Goal: Task Accomplishment & Management: Manage account settings

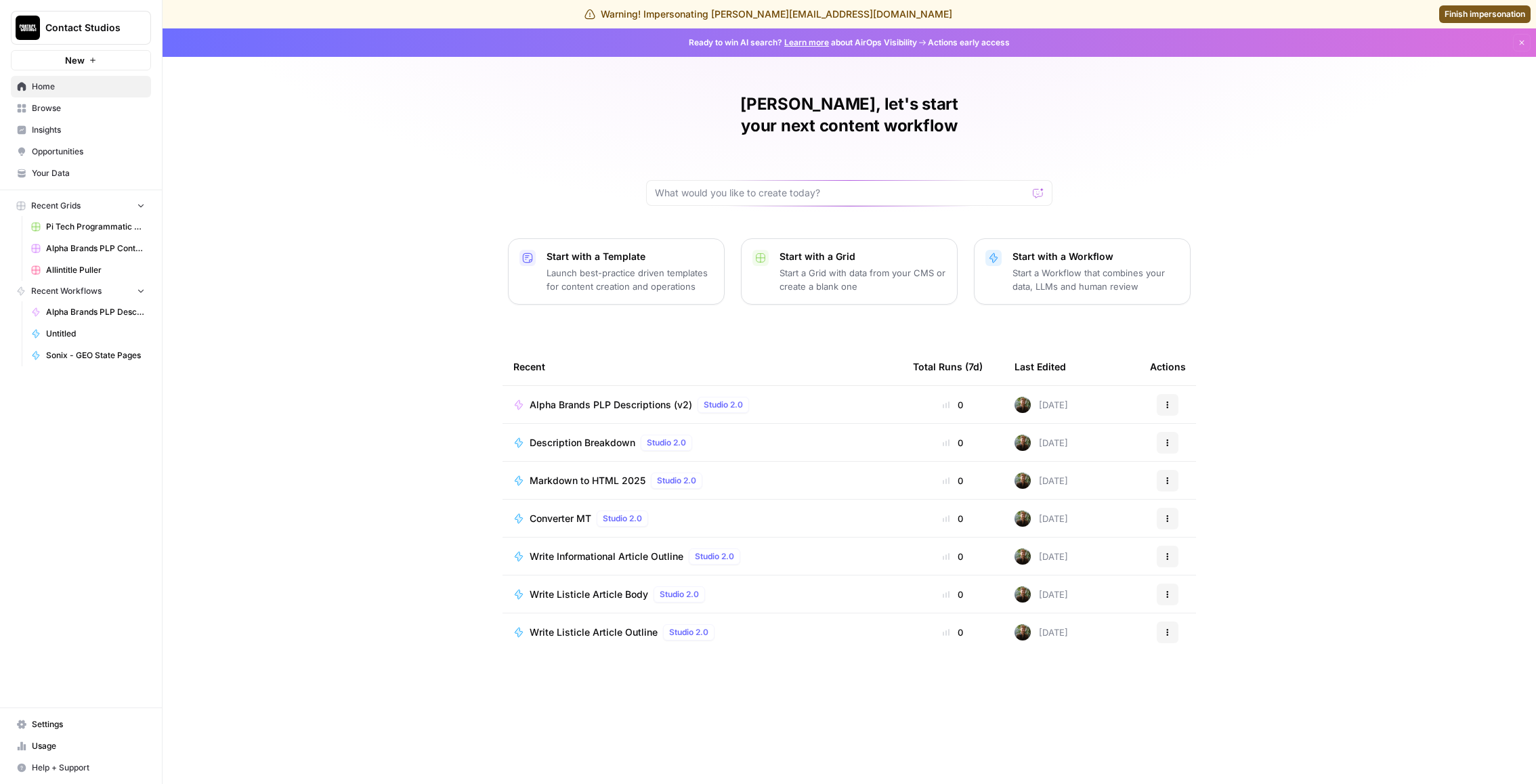
click at [40, 725] on span "Settings" at bounding box center [88, 724] width 114 height 12
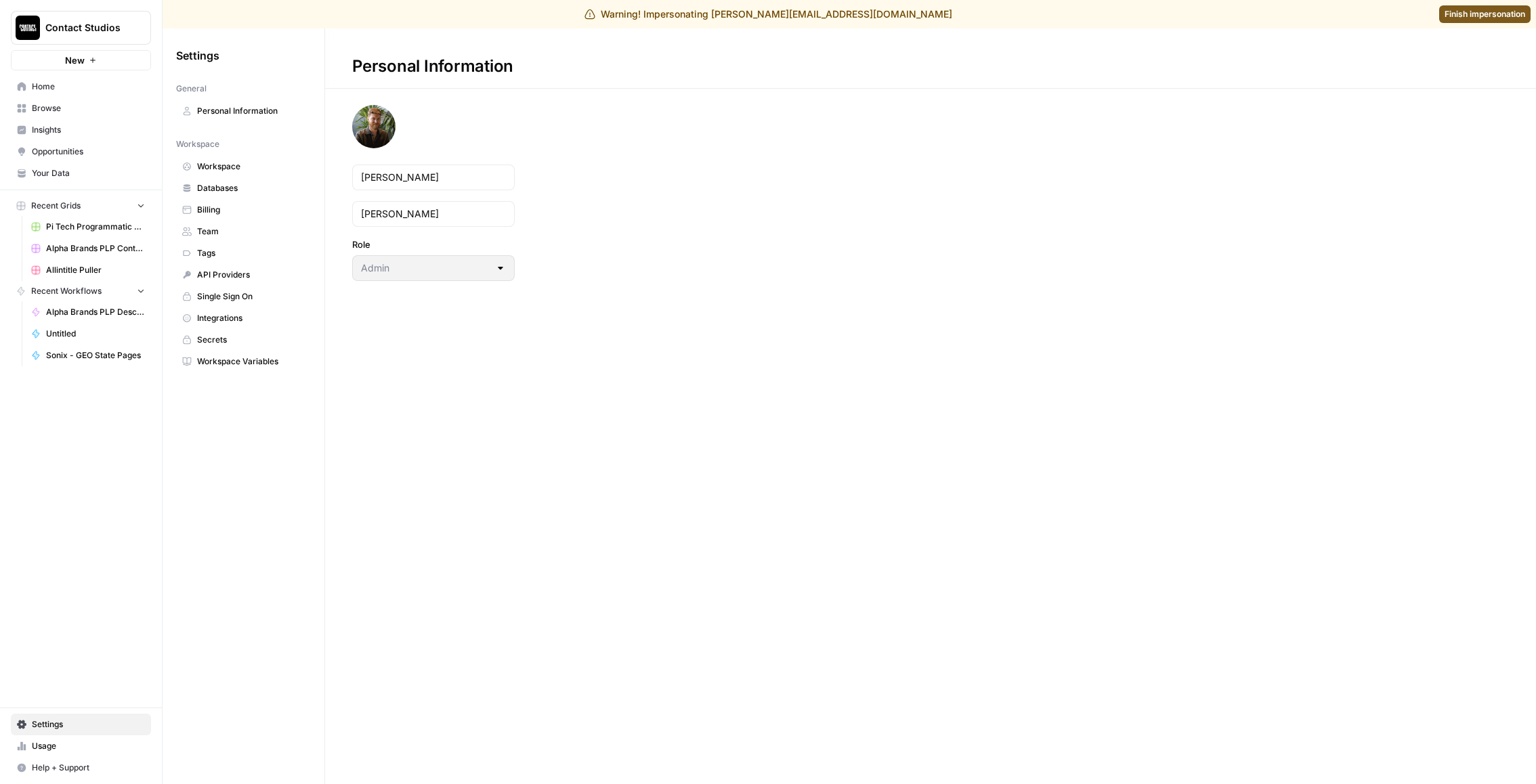
click at [259, 233] on span "Team" at bounding box center [251, 231] width 108 height 12
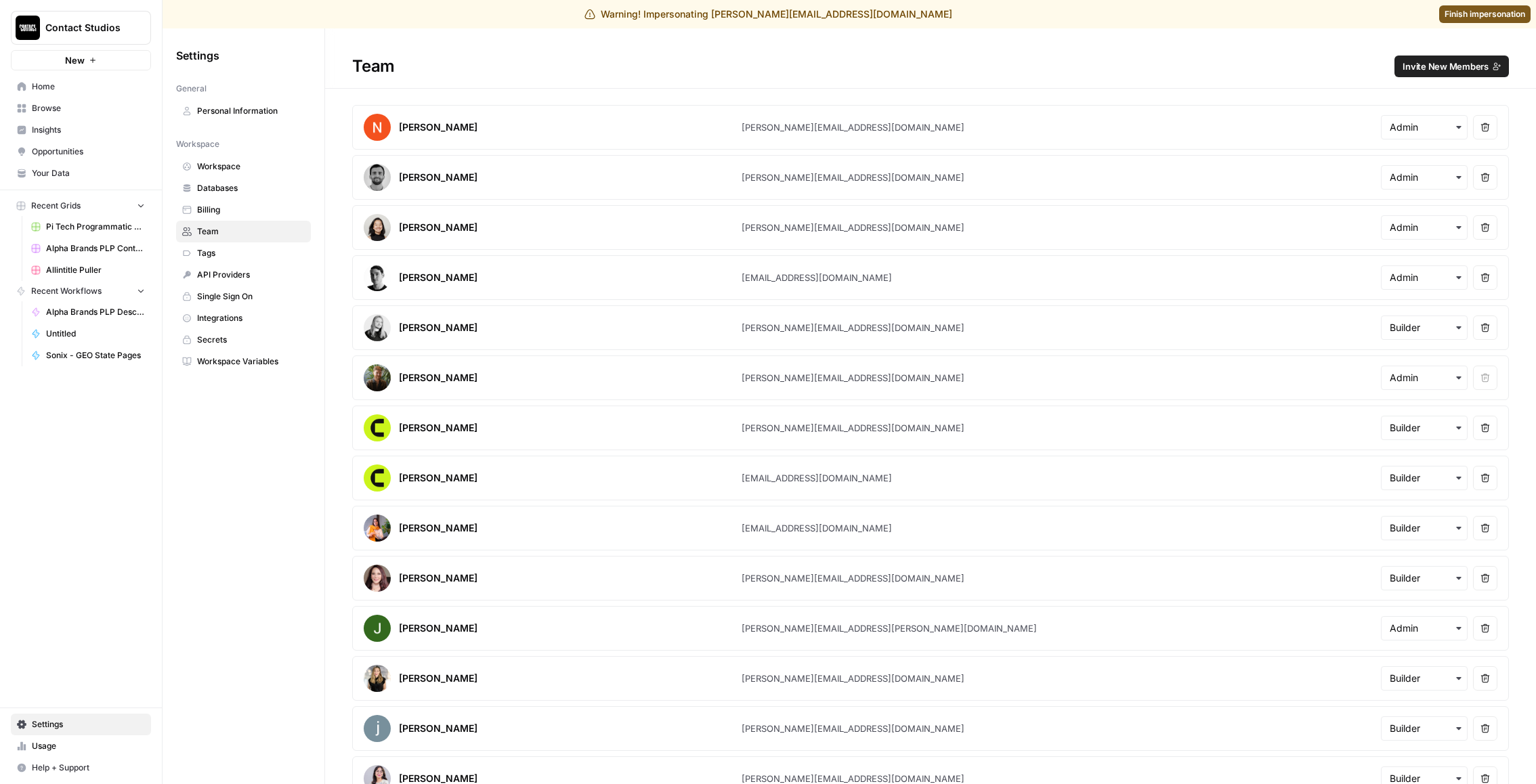
click at [1474, 71] on span "Invite New Members" at bounding box center [1445, 66] width 86 height 13
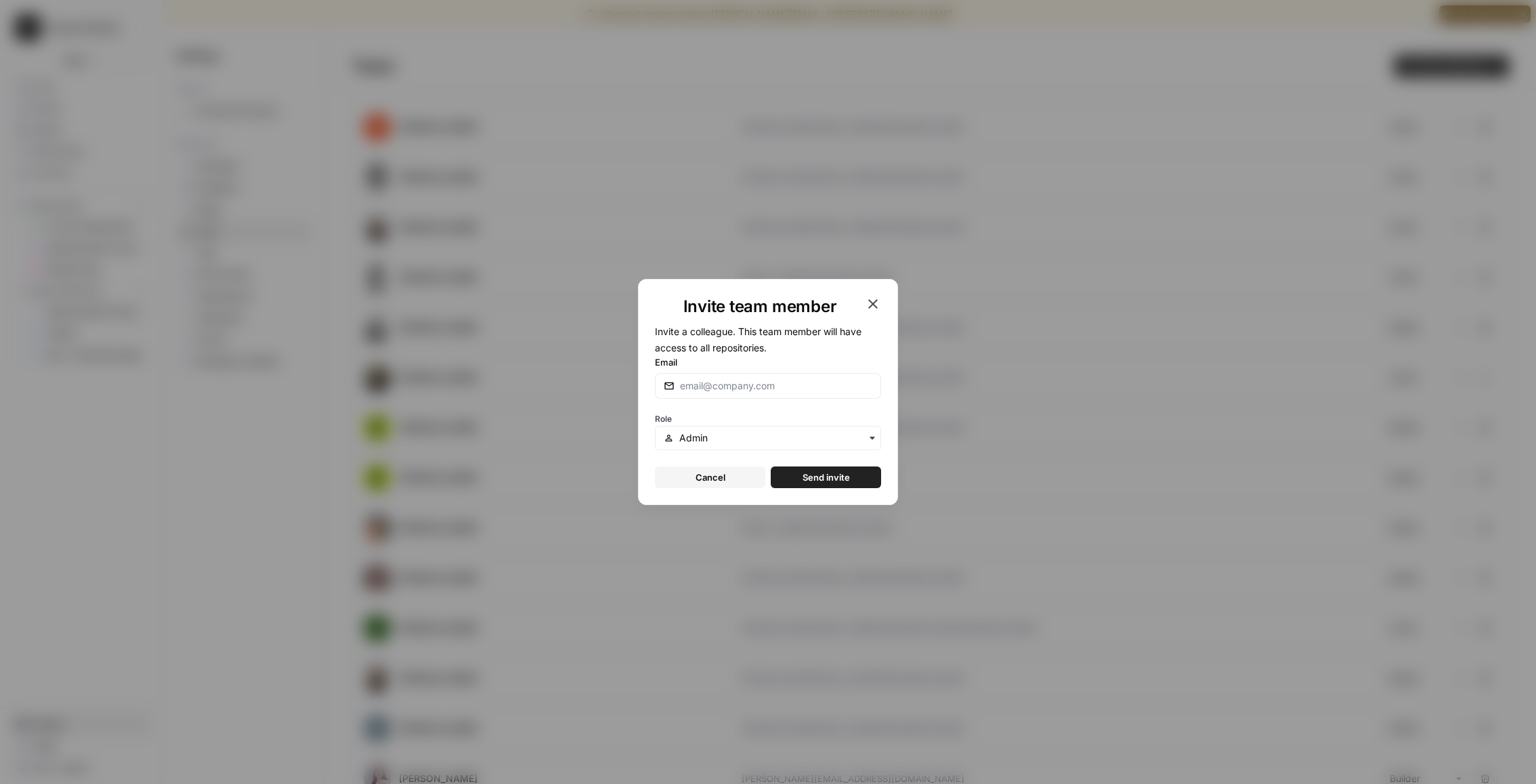
click at [827, 393] on div at bounding box center [767, 385] width 226 height 26
type input "[EMAIL_ADDRESS][DOMAIN_NAME]"
click at [816, 470] on span "Send invite" at bounding box center [826, 477] width 48 height 13
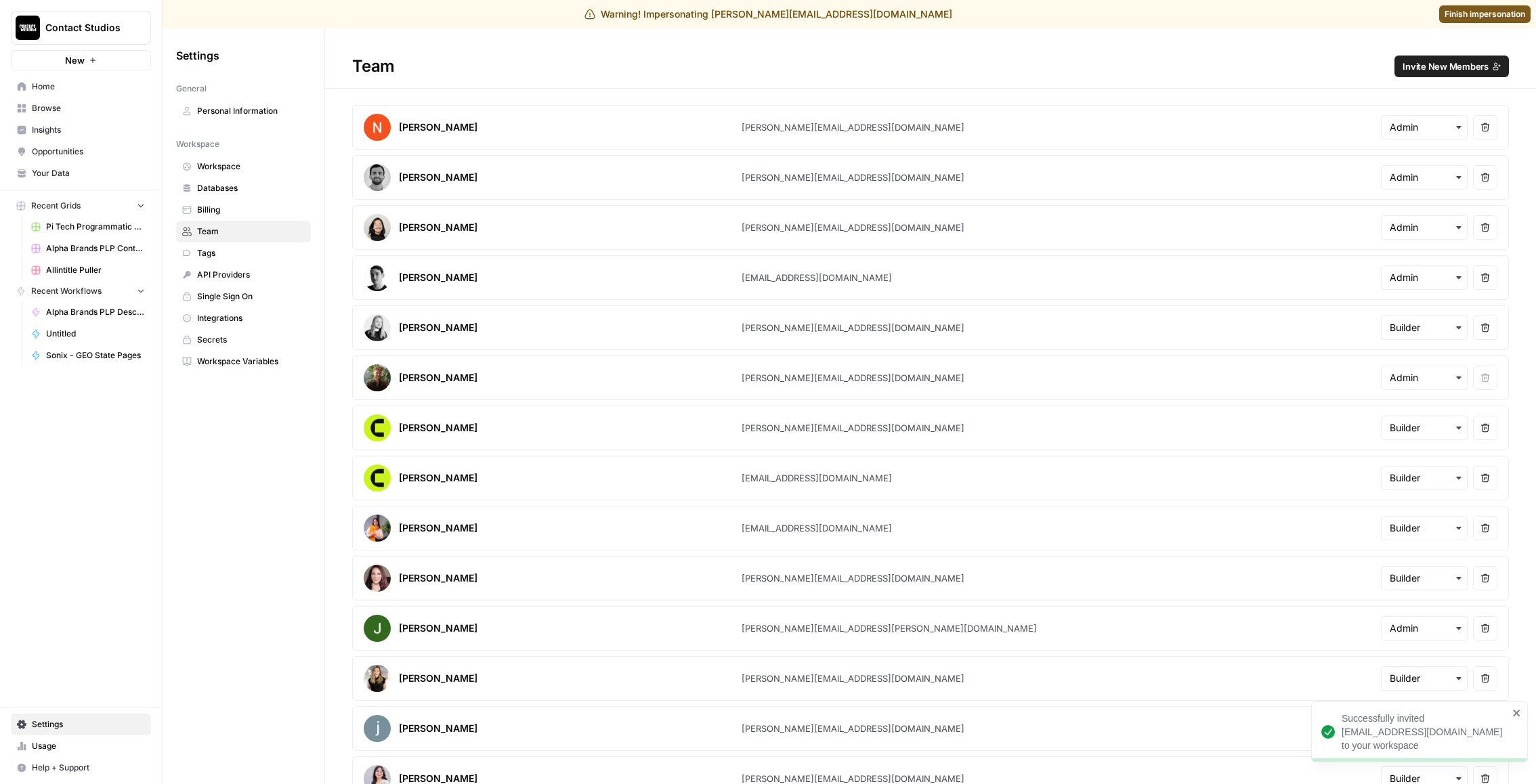
click at [1480, 10] on span "Finish impersonation" at bounding box center [1484, 14] width 80 height 12
